Goal: Task Accomplishment & Management: Complete application form

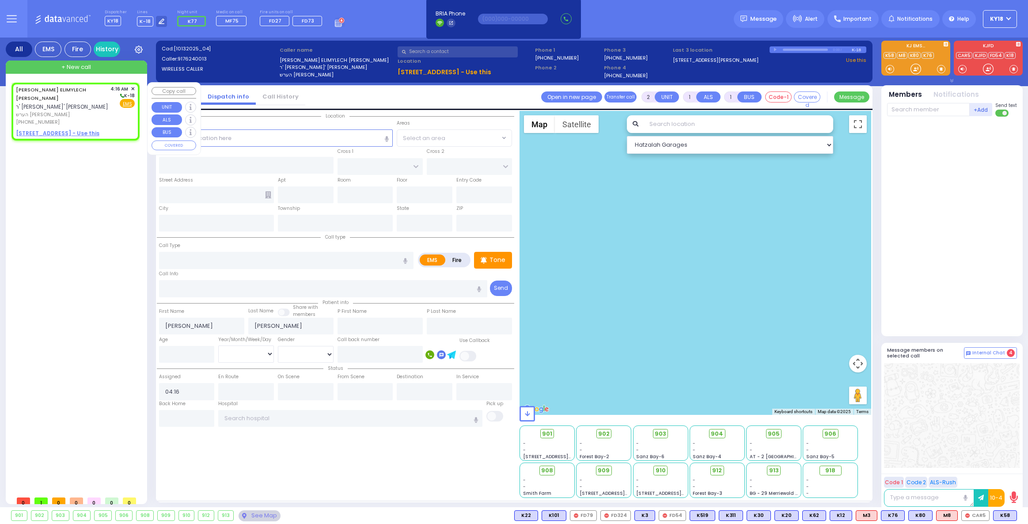
select select
click at [61, 103] on span "ר' [PERSON_NAME]' [PERSON_NAME]" at bounding box center [62, 107] width 92 height 8
select select
radio input "true"
select select
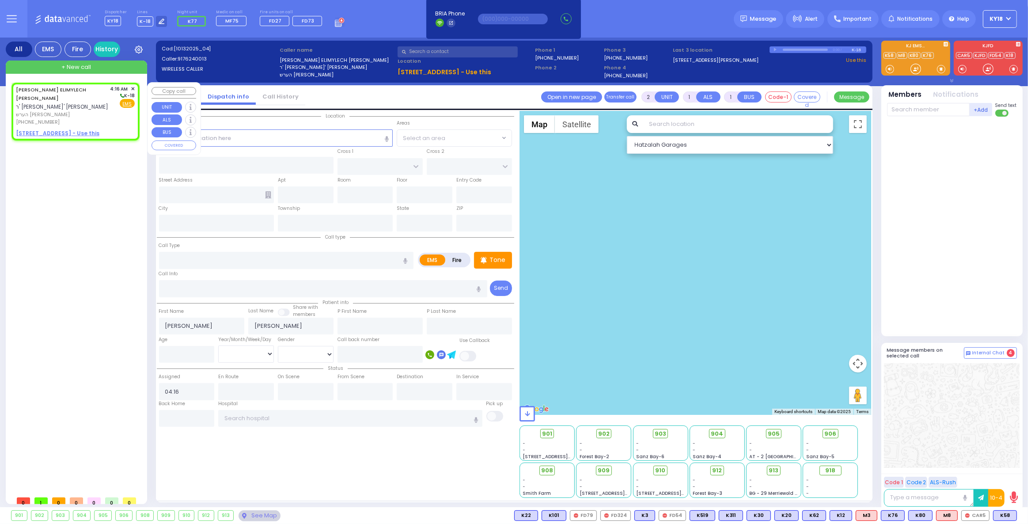
select select "Hatzalah Garages"
click at [51, 129] on u "[STREET_ADDRESS] - Use this" at bounding box center [58, 133] width 84 height 8
select select
radio input "true"
select select
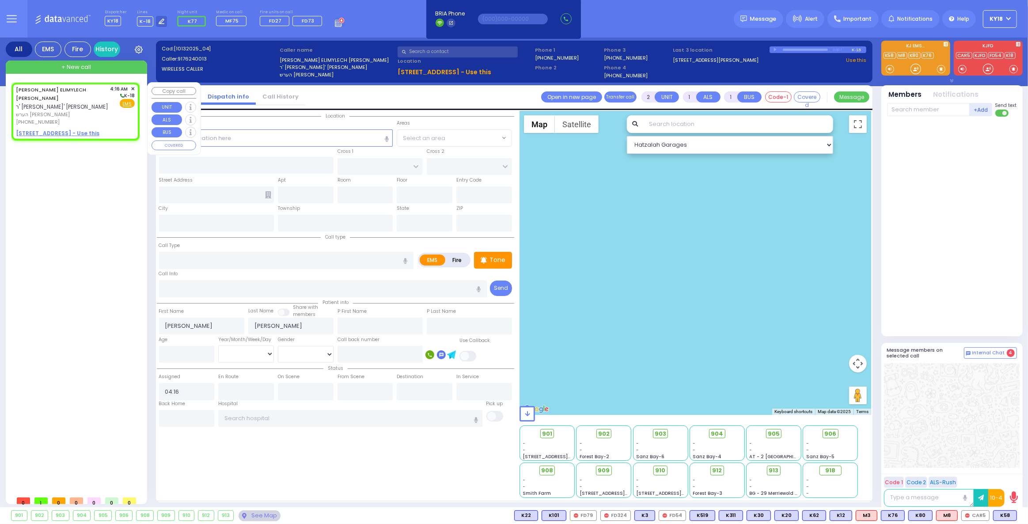
select select "Hatzalah Garages"
select select
radio input "true"
select select
select select "Hatzalah Garages"
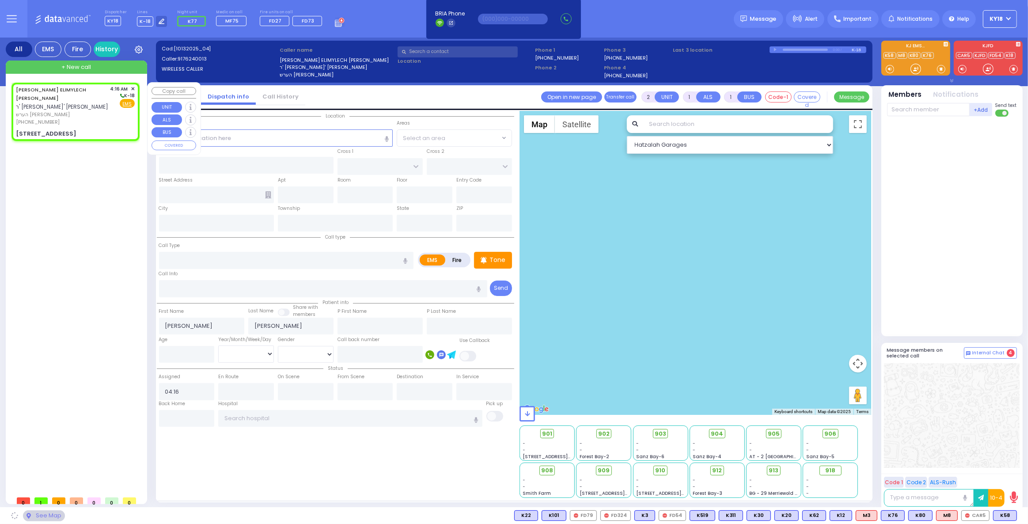
type input "LONGVIEW FARMS"
type input "SCHUNNEMUNK RD"
type input "[STREET_ADDRESS]"
type input "Woodbury"
type input "[US_STATE]"
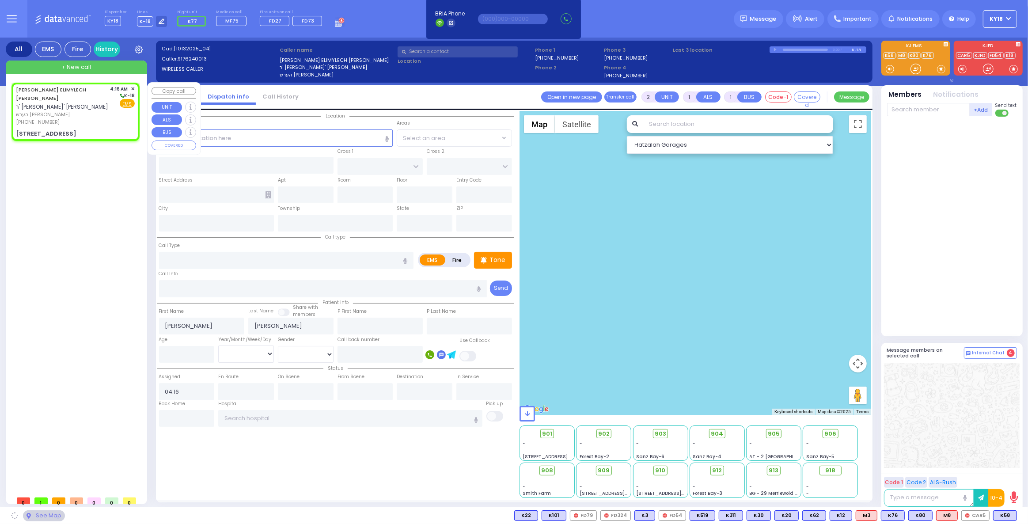
type input "10930"
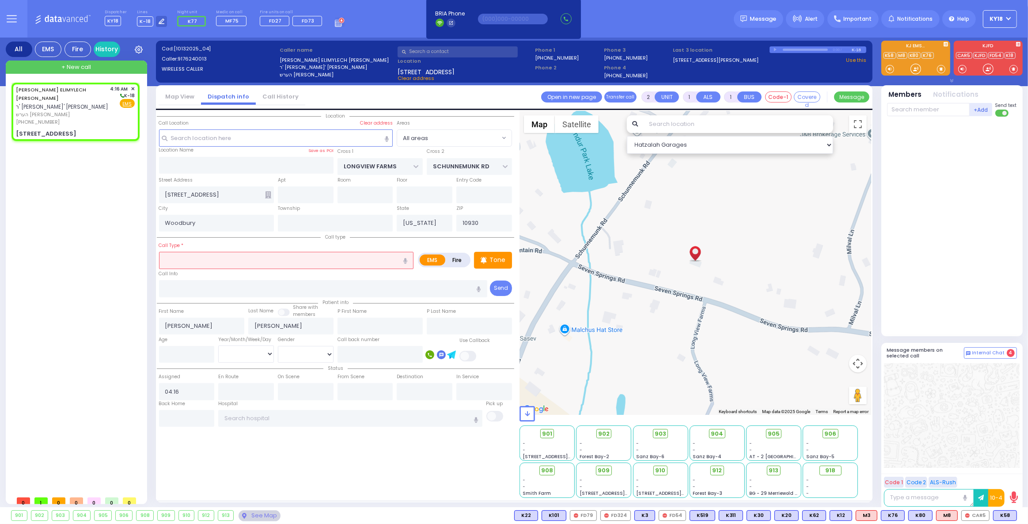
click at [191, 259] on input "text" at bounding box center [286, 260] width 255 height 17
type input "w"
select select
radio input "true"
select select
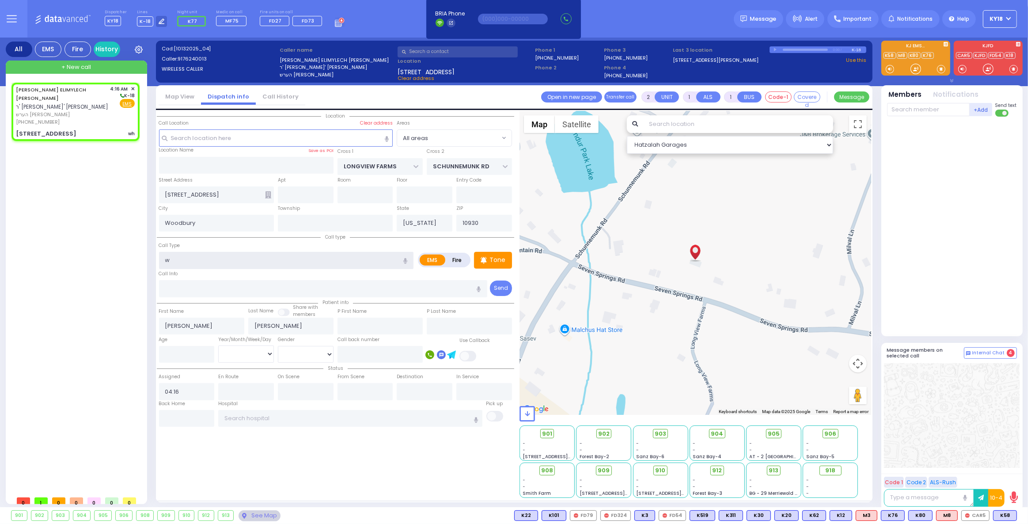
select select "Hatzalah Garages"
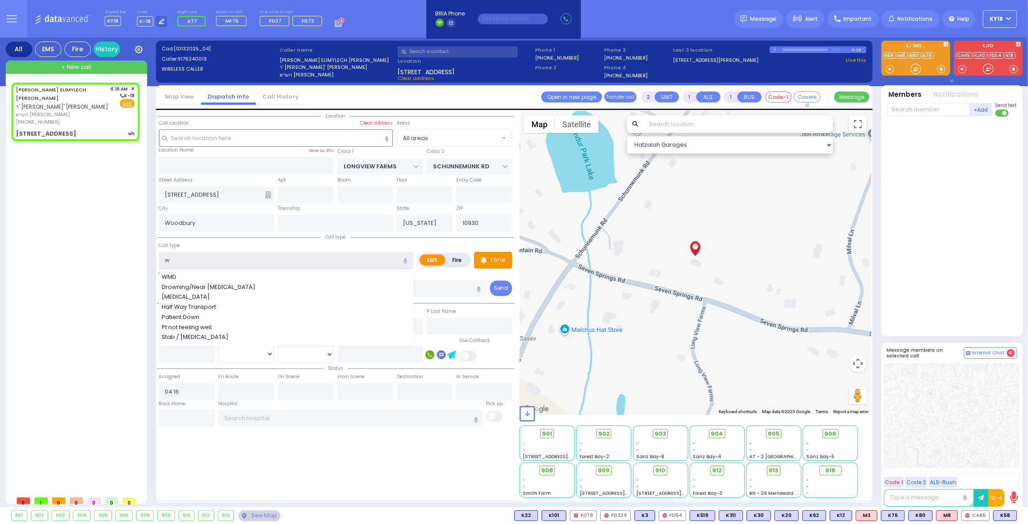
select select
radio input "true"
select select
select select "Hatzalah Garages"
type input "dif"
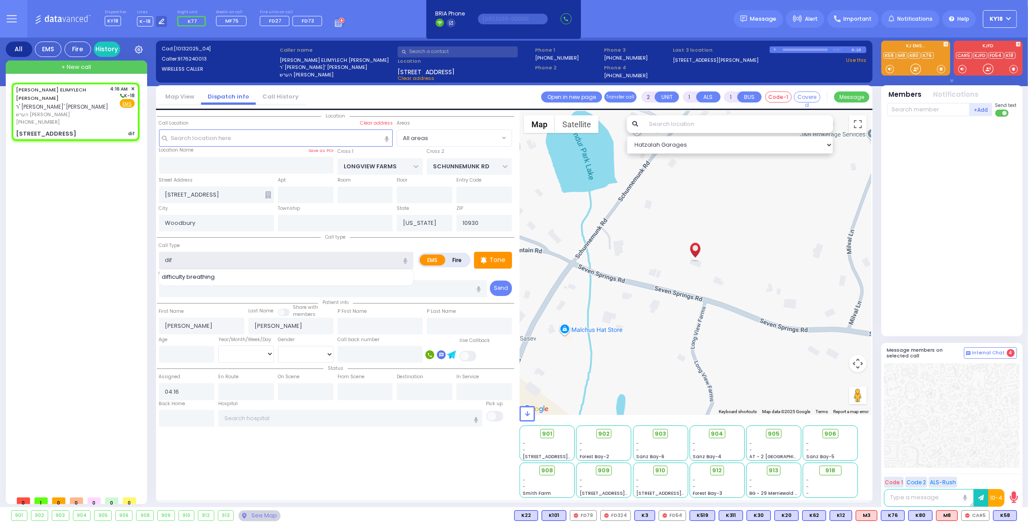
select select
radio input "true"
select select
select select "Hatzalah Garages"
click at [198, 278] on span "difficulty breathing" at bounding box center [190, 277] width 56 height 9
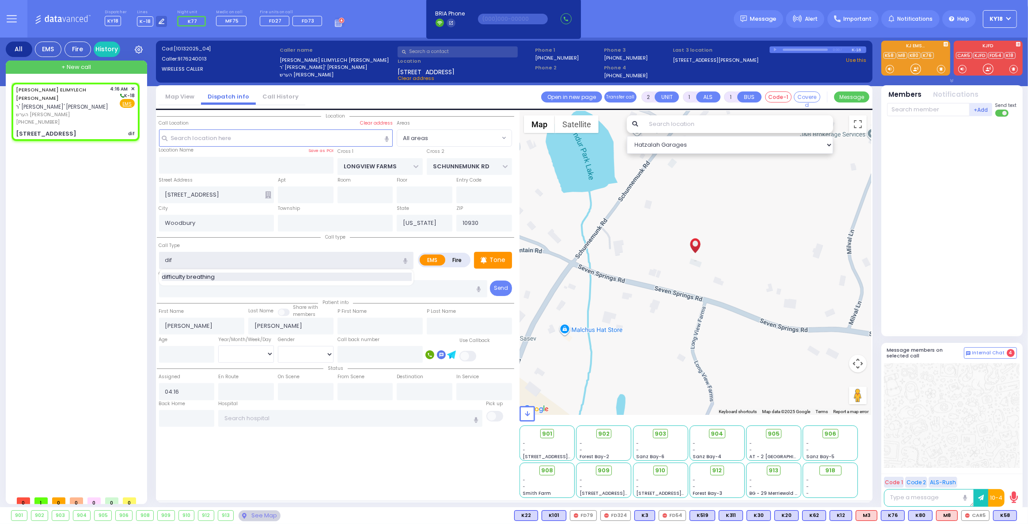
type input "difficulty breathing"
click at [182, 356] on input "number" at bounding box center [187, 354] width 56 height 17
select select
radio input "true"
select select
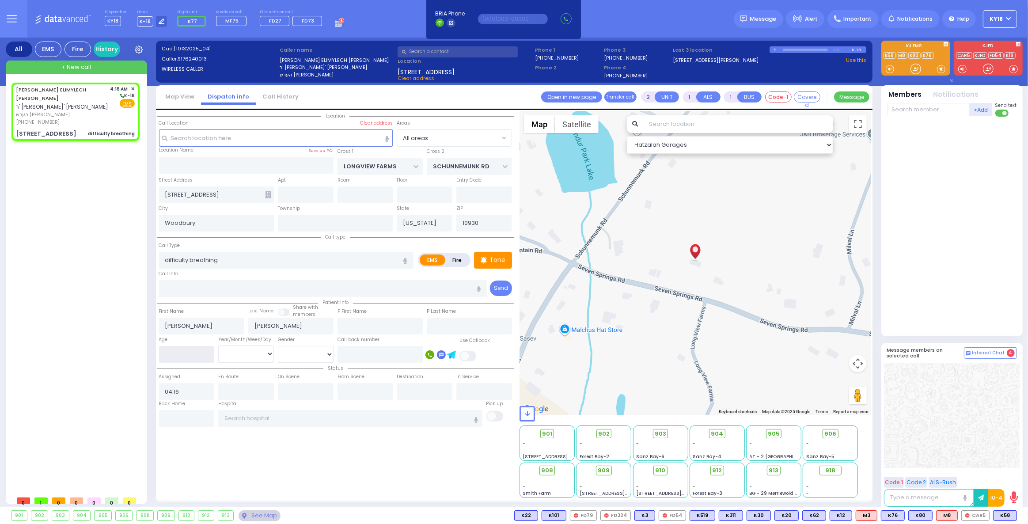
select select "Hatzalah Garages"
type input "18"
click at [244, 353] on select "Year Month Week Day" at bounding box center [246, 354] width 56 height 17
select select
radio input "true"
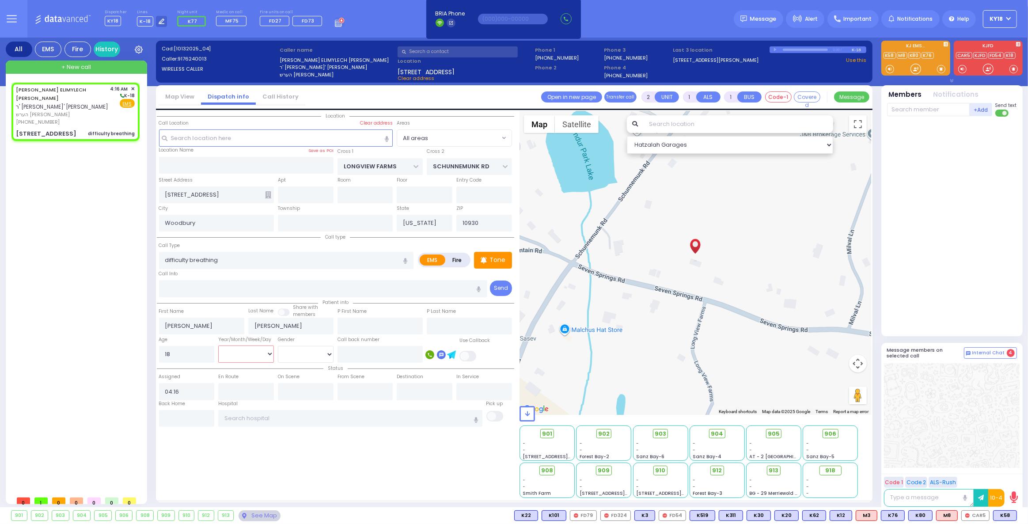
select select
select select "Hatzalah Garages"
select select "Year"
click at [218, 346] on select "Year Month Week Day" at bounding box center [246, 354] width 56 height 17
select select
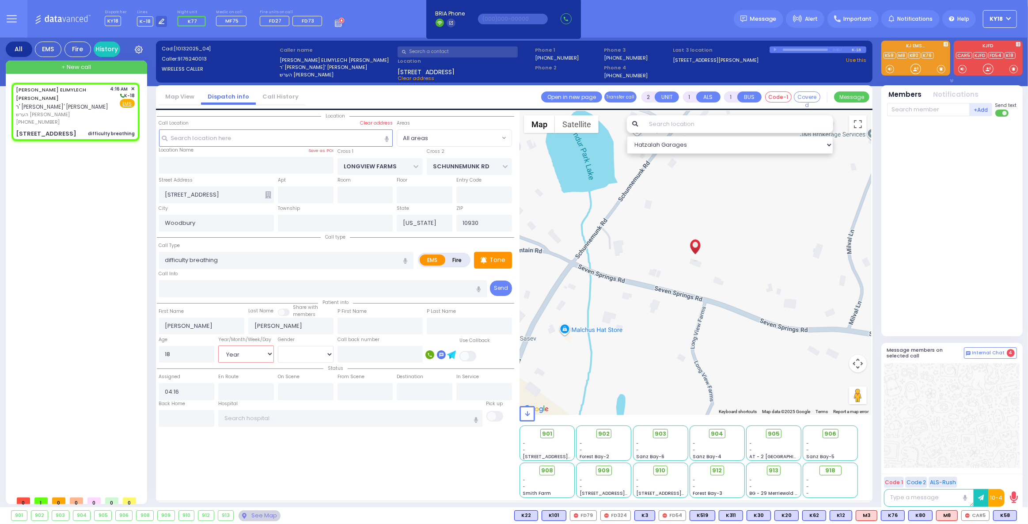
radio input "true"
select select "Year"
select select "Hatzalah Garages"
click at [295, 357] on select "[DEMOGRAPHIC_DATA] [DEMOGRAPHIC_DATA]" at bounding box center [306, 354] width 56 height 17
select select "[DEMOGRAPHIC_DATA]"
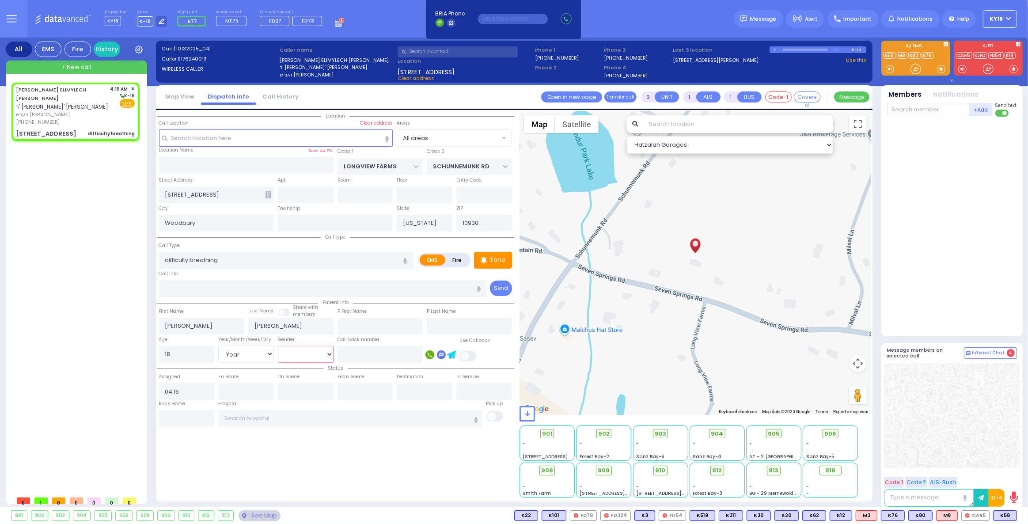
click at [278, 346] on select "[DEMOGRAPHIC_DATA] [DEMOGRAPHIC_DATA]" at bounding box center [306, 354] width 56 height 17
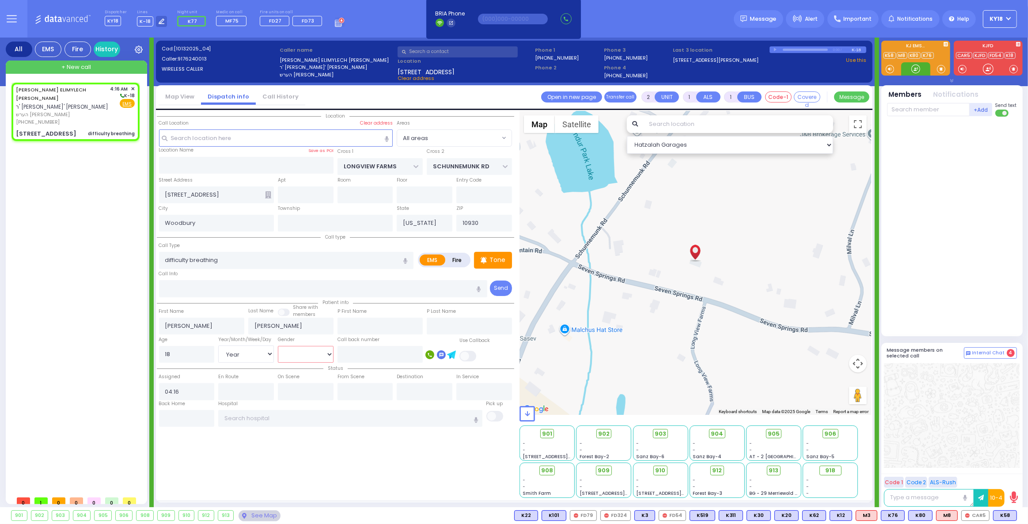
select select
radio input "true"
select select "Year"
select select "[DEMOGRAPHIC_DATA]"
select select "Hatzalah Garages"
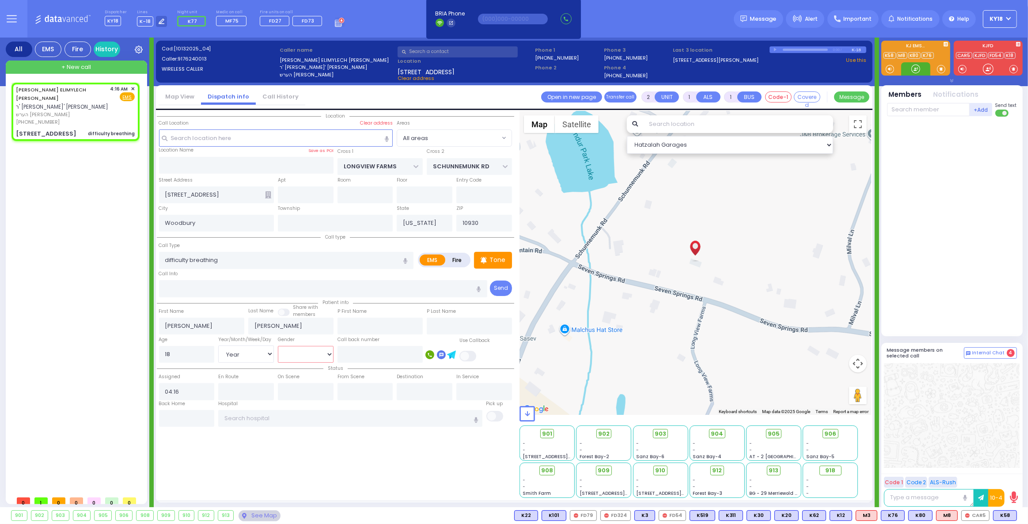
select select
radio input "true"
select select "Year"
select select "[DEMOGRAPHIC_DATA]"
select select "Hatzalah Garages"
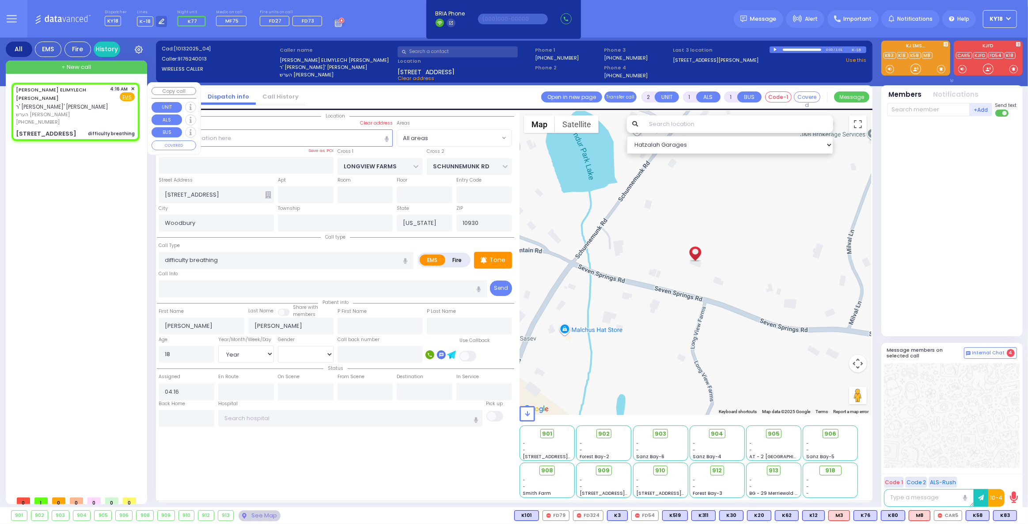
click at [75, 111] on span "הערש [PERSON_NAME]" at bounding box center [61, 115] width 91 height 8
select select
radio input "true"
select select "Year"
select select "[DEMOGRAPHIC_DATA]"
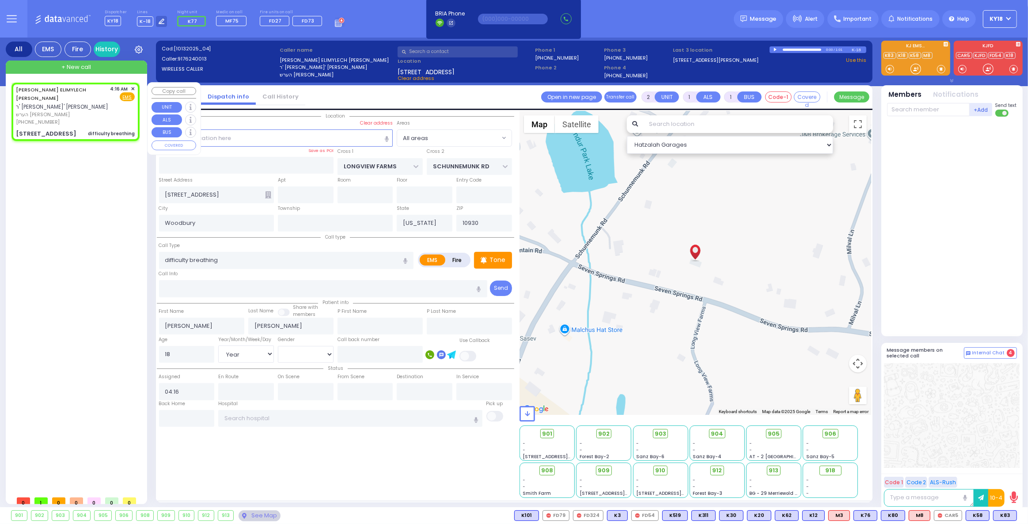
select select "Hatzalah Garages"
click at [1005, 514] on span "K83" at bounding box center [1005, 516] width 23 height 10
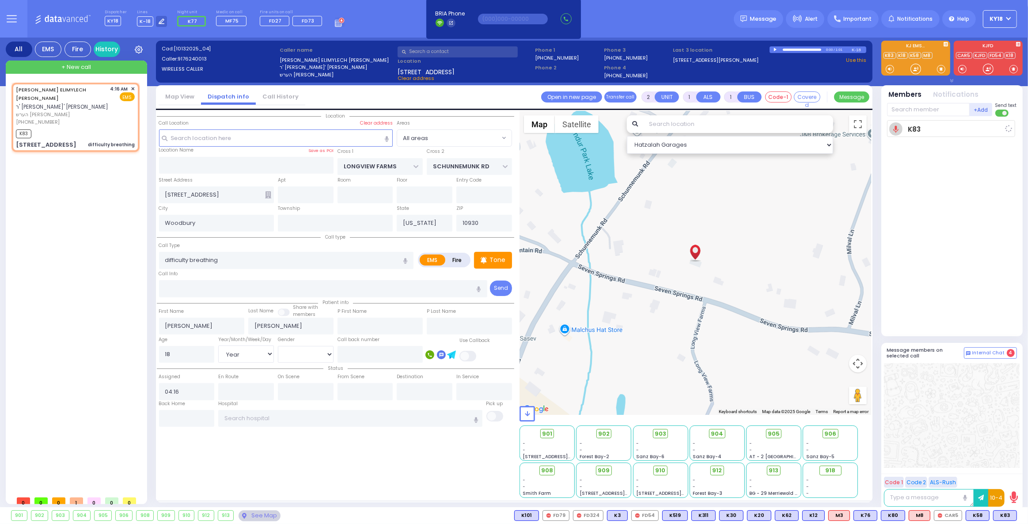
select select
radio input "true"
select select "Year"
select select "[DEMOGRAPHIC_DATA]"
type input "04:18"
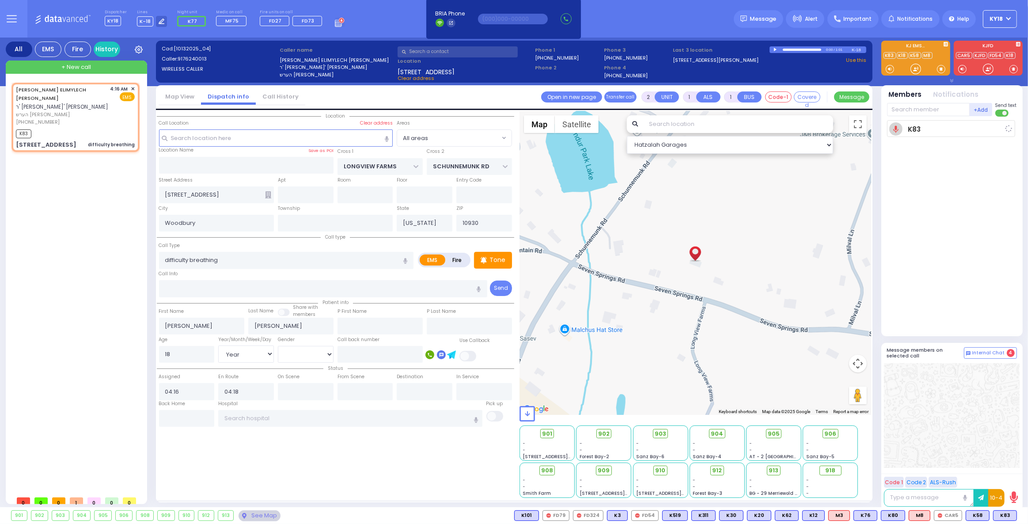
select select "Hatzalah Garages"
click at [495, 260] on p "Tone" at bounding box center [498, 259] width 16 height 9
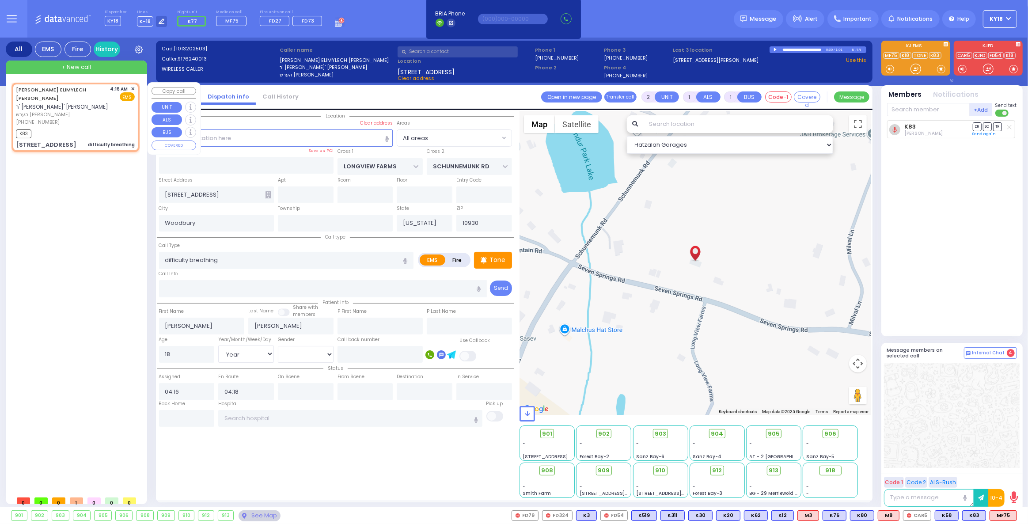
click at [106, 127] on div "K83" at bounding box center [75, 132] width 119 height 11
select select
radio input "true"
select select "Year"
select select "[DEMOGRAPHIC_DATA]"
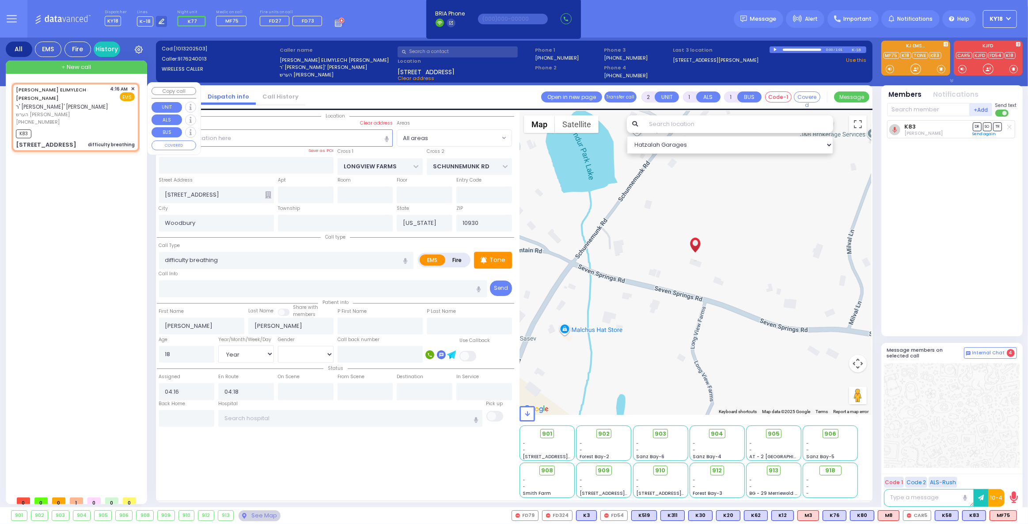
select select "Hatzalah Garages"
click at [125, 141] on div "difficulty breathing" at bounding box center [111, 144] width 47 height 7
select select
radio input "true"
select select "Year"
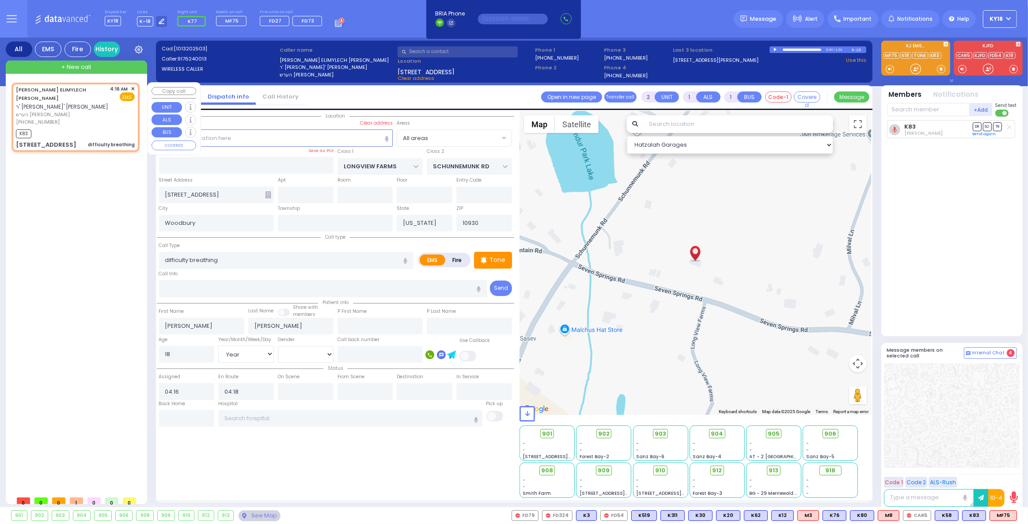
select select "[DEMOGRAPHIC_DATA]"
select select "Hatzalah Garages"
click at [1003, 516] on span "MF75" at bounding box center [1003, 516] width 27 height 10
select select
radio input "true"
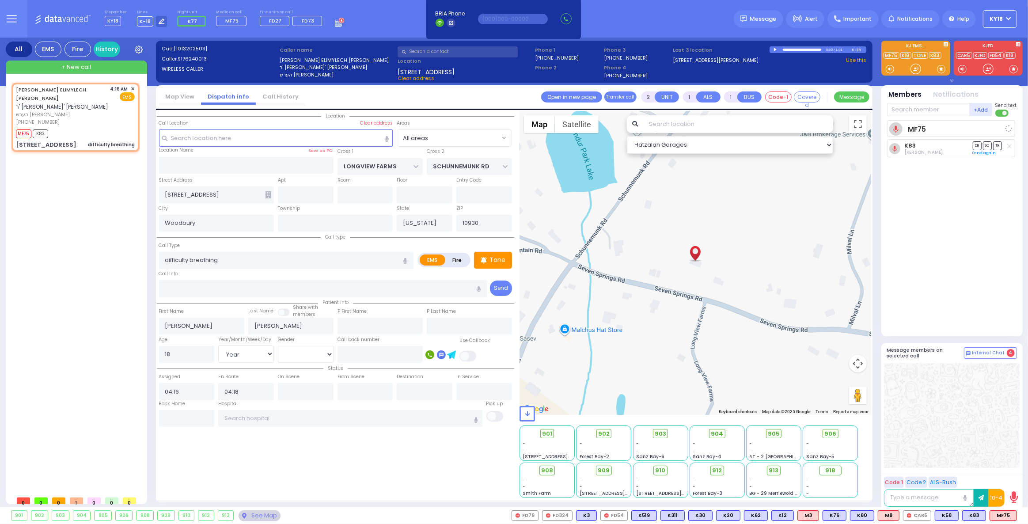
select select "Year"
select select "[DEMOGRAPHIC_DATA]"
select select "Hatzalah Garages"
type input "6"
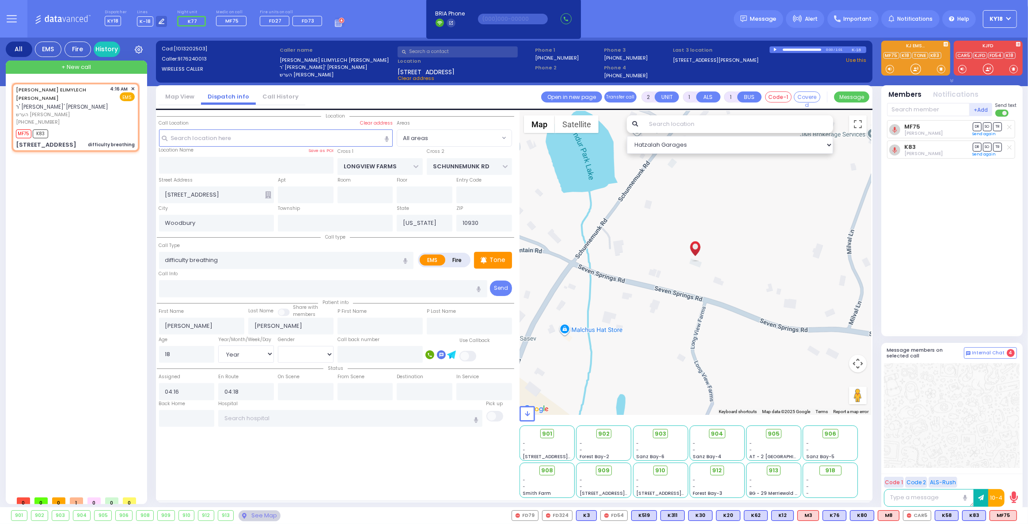
type input "6"
select select
radio input "true"
type input "Unknown"
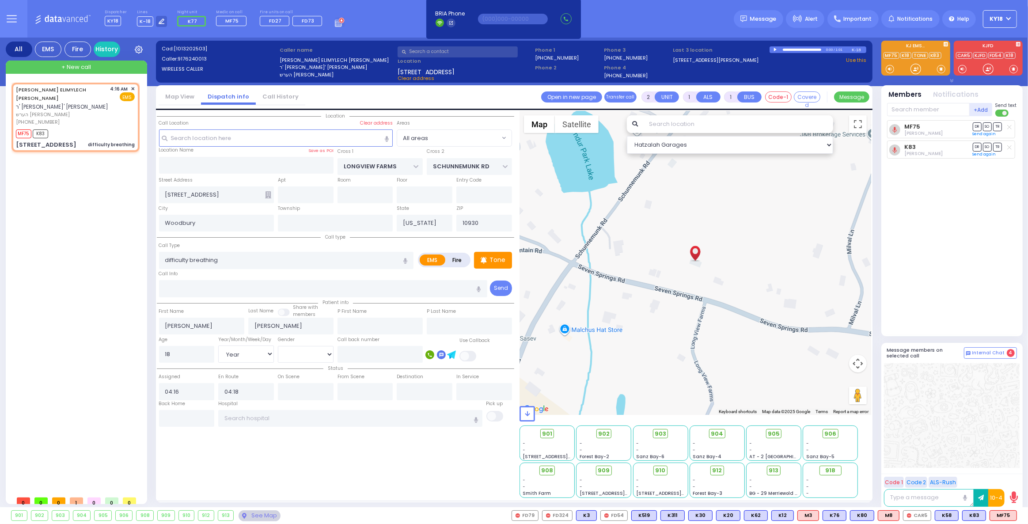
select select "Year"
select select "[DEMOGRAPHIC_DATA]"
select select "Hatzalah Garages"
select select
radio input "true"
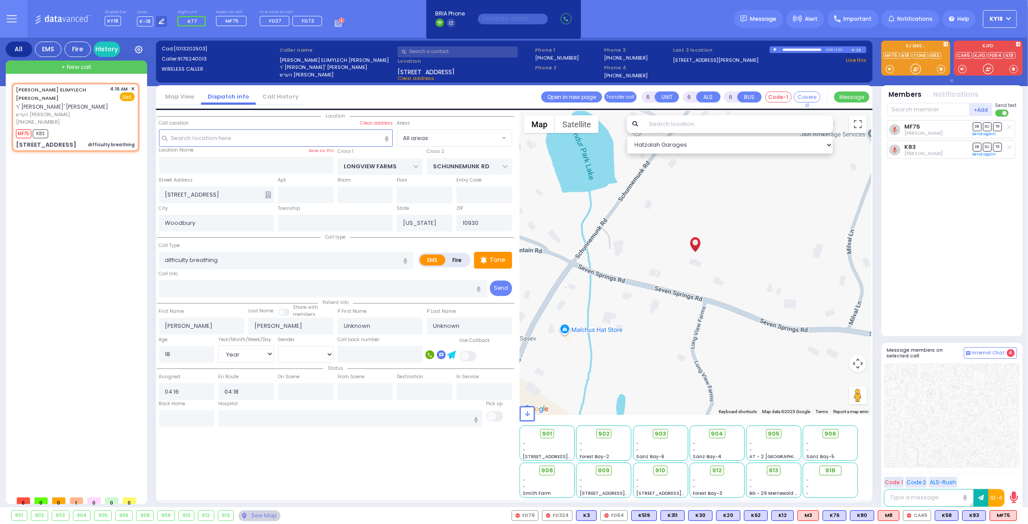
type input "[PERSON_NAME]"
type input "22"
select select "Year"
select select "[DEMOGRAPHIC_DATA]"
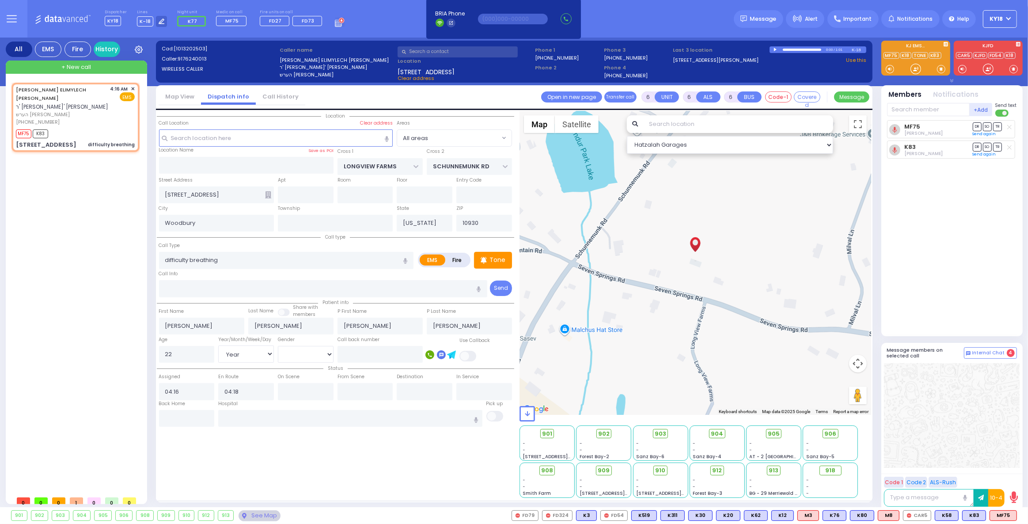
select select "Hatzalah Garages"
select select
radio input "true"
select select "Year"
select select "[DEMOGRAPHIC_DATA]"
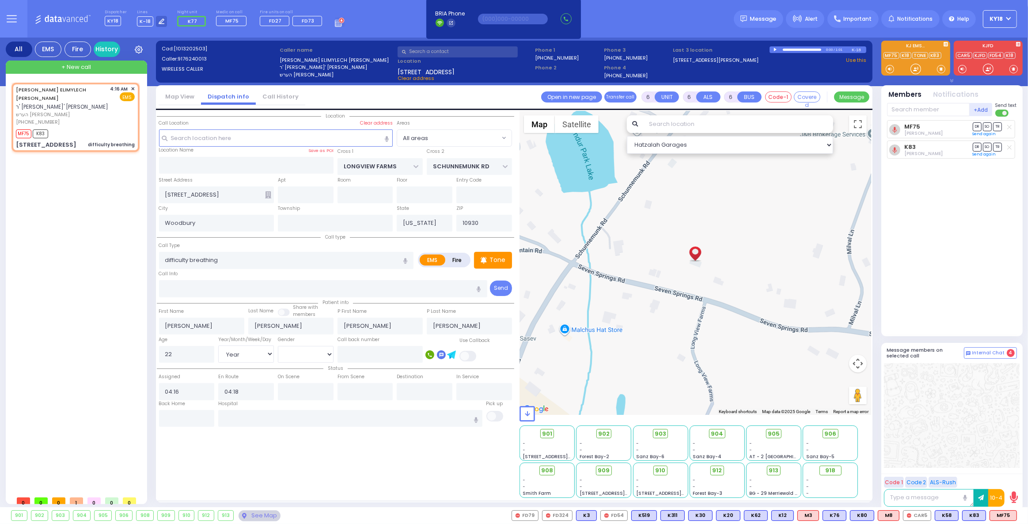
select select "Hatzalah Garages"
select select
radio input "true"
select select "Year"
select select "[DEMOGRAPHIC_DATA]"
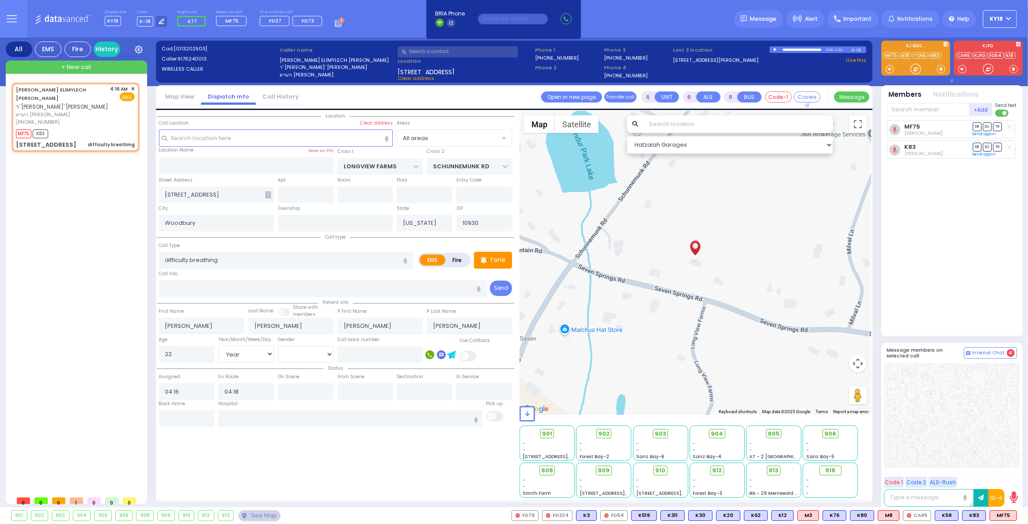
select select "Hatzalah Garages"
select select
radio input "true"
select select "Year"
select select "[DEMOGRAPHIC_DATA]"
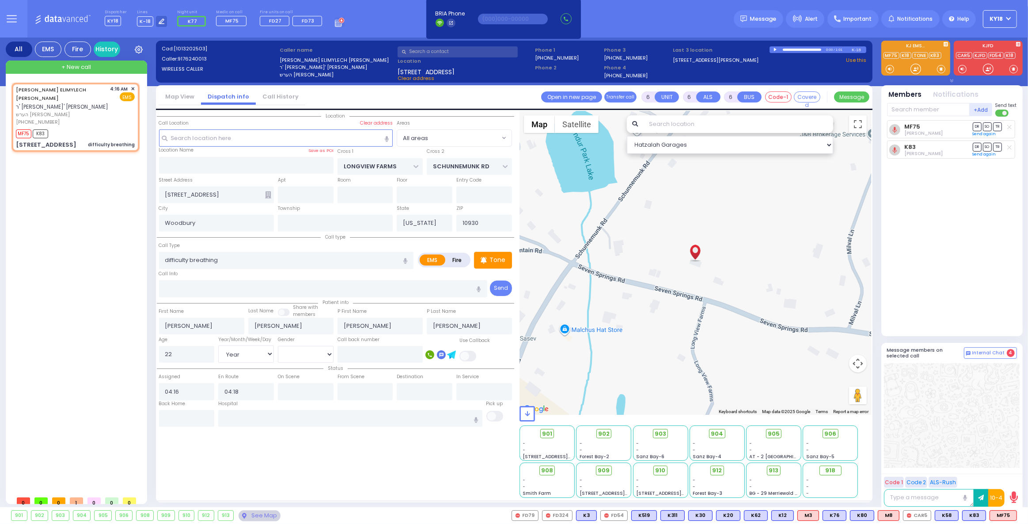
select select "Hatzalah Garages"
select select
radio input "true"
select select "Year"
select select "[DEMOGRAPHIC_DATA]"
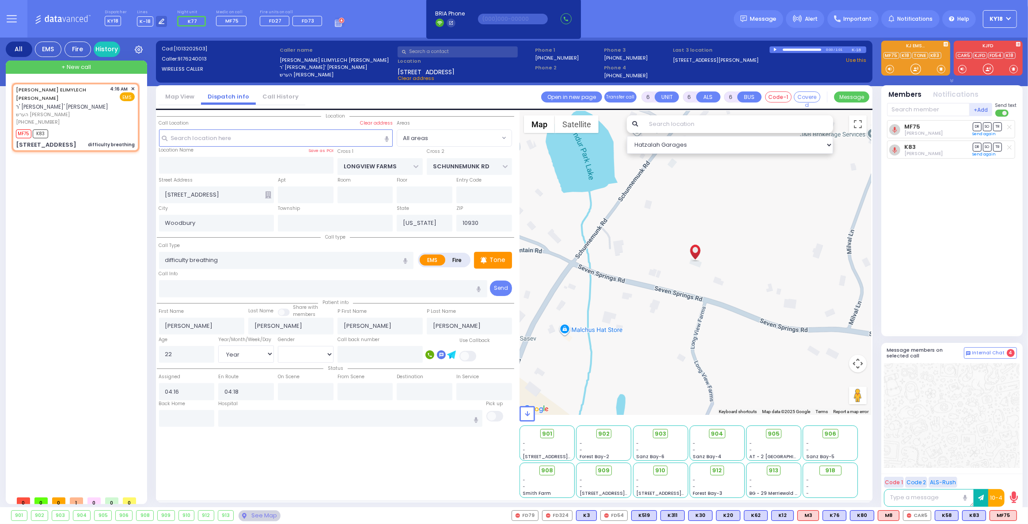
select select "Hatzalah Garages"
select select
radio input "true"
select select "Year"
select select "[DEMOGRAPHIC_DATA]"
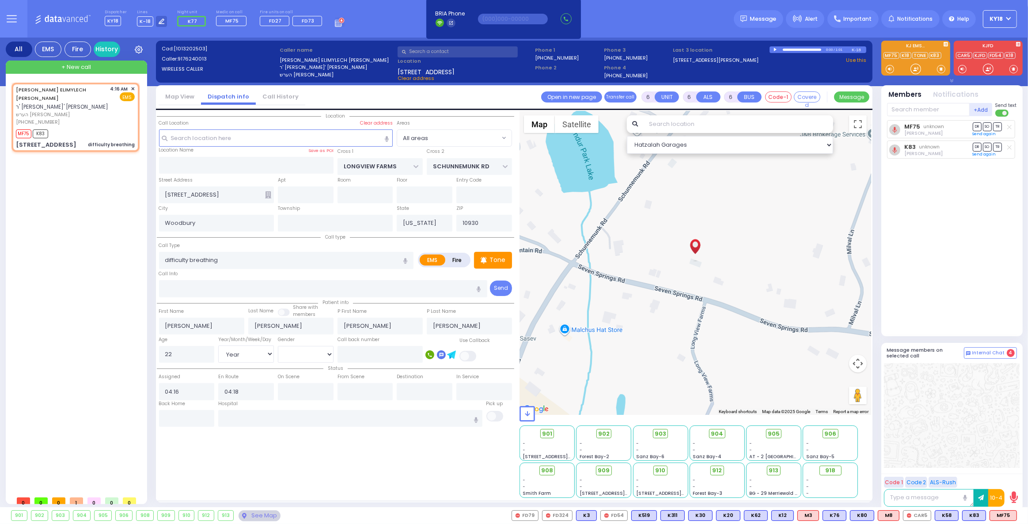
select select "Hatzalah Garages"
select select
radio input "true"
select select "Year"
select select "[DEMOGRAPHIC_DATA]"
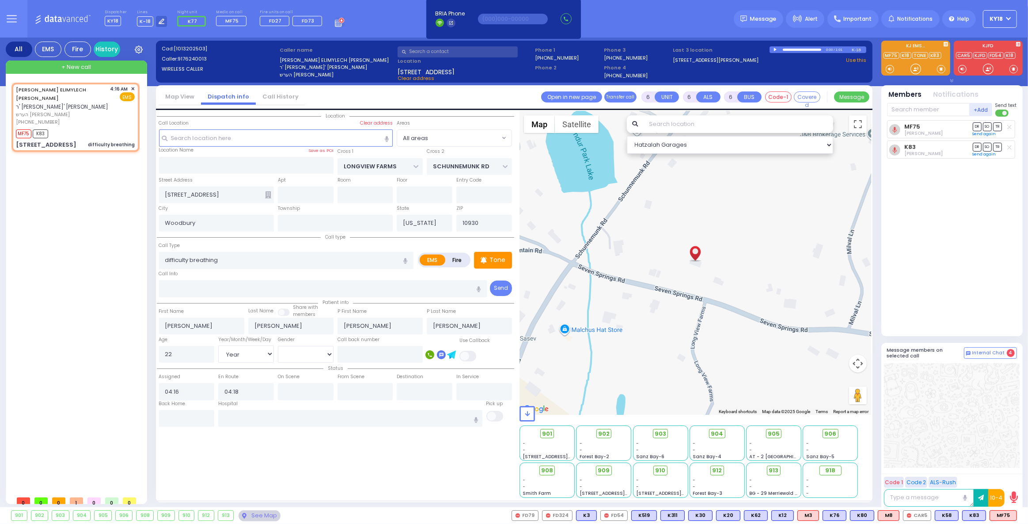
select select "Hatzalah Garages"
select select
radio input "true"
select select "Year"
select select "[DEMOGRAPHIC_DATA]"
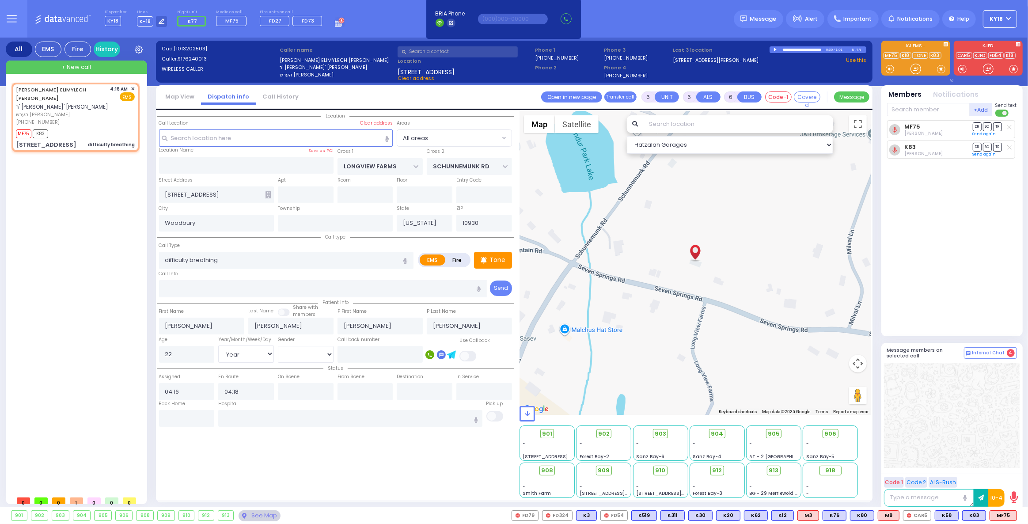
select select "Hatzalah Garages"
select select
radio input "true"
select select "Year"
select select "[DEMOGRAPHIC_DATA]"
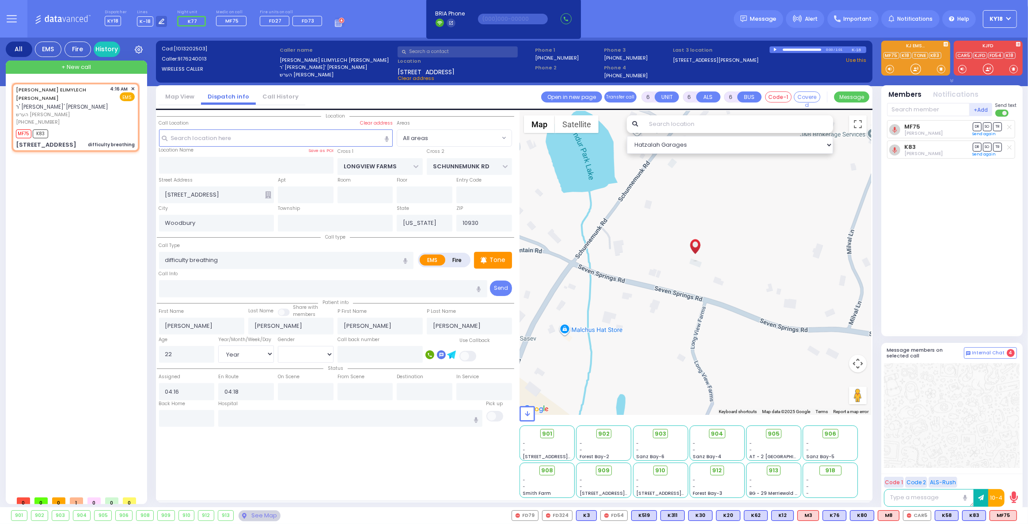
select select "Hatzalah Garages"
select select
radio input "true"
select select "Year"
select select "[DEMOGRAPHIC_DATA]"
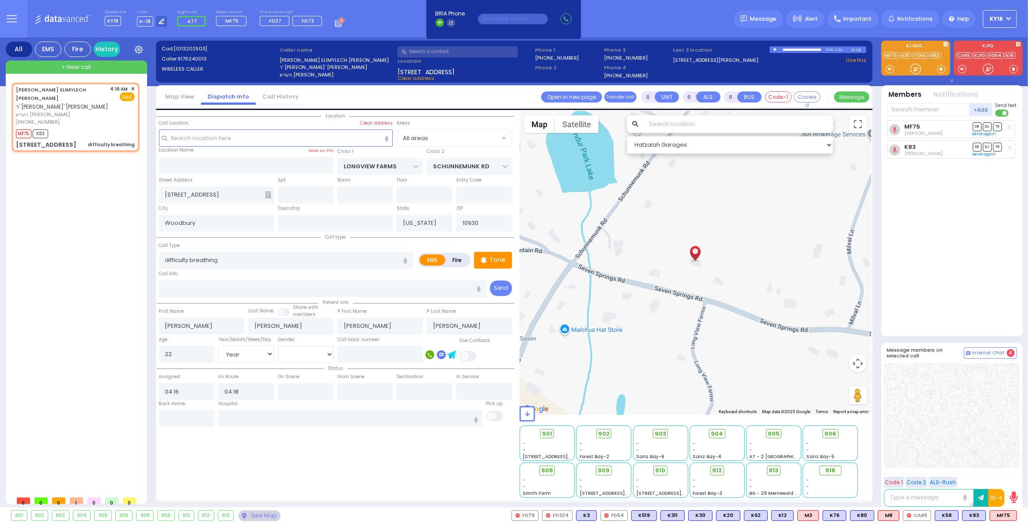
select select "Hatzalah Garages"
radio input "true"
select select "Year"
select select "[DEMOGRAPHIC_DATA]"
select select
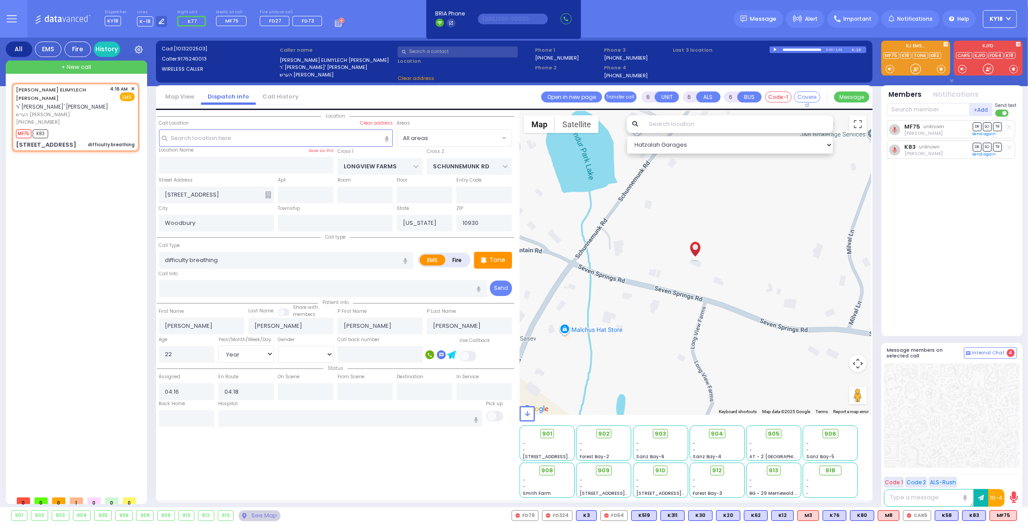
select select "Hatzalah Garages"
select select
radio input "true"
select select "Year"
select select "[DEMOGRAPHIC_DATA]"
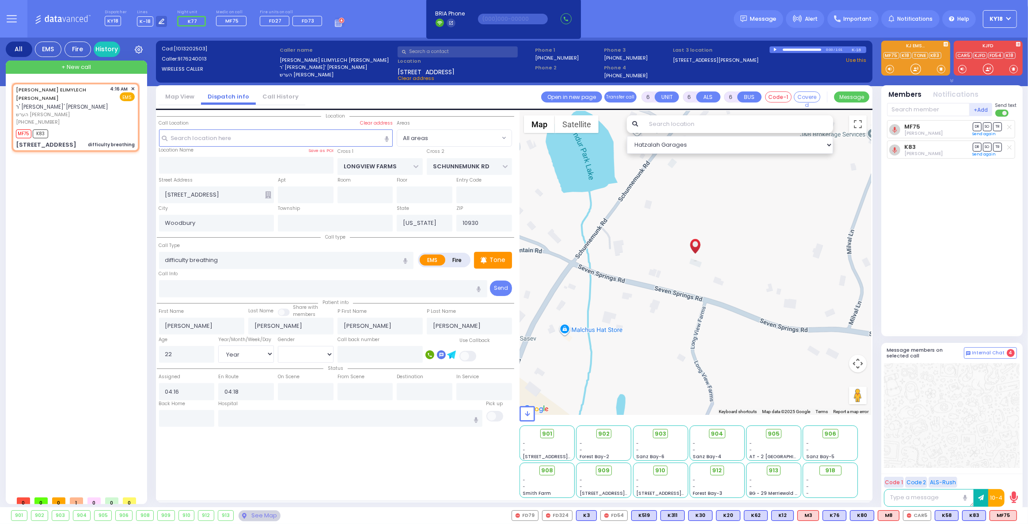
select select "Hatzalah Garages"
